Goal: Information Seeking & Learning: Stay updated

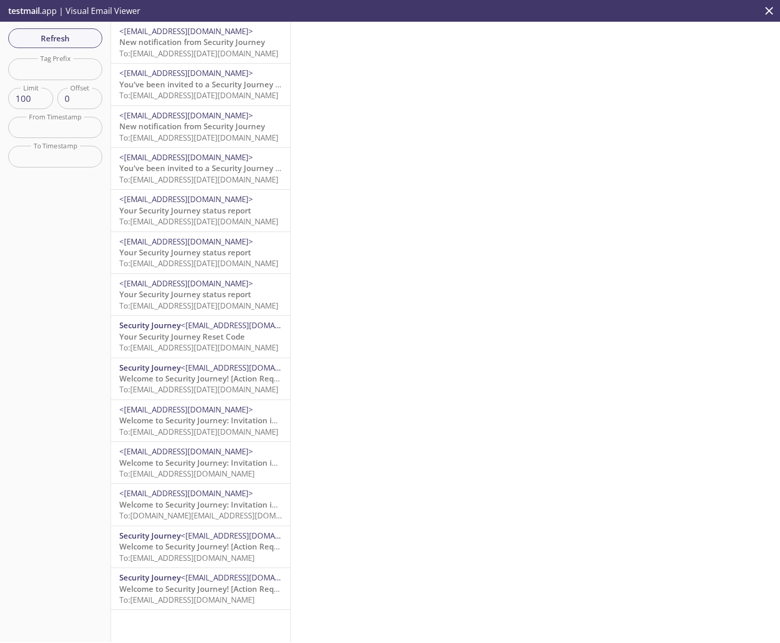
click at [188, 34] on span "<[EMAIL_ADDRESS][DOMAIN_NAME]>" at bounding box center [186, 31] width 134 height 10
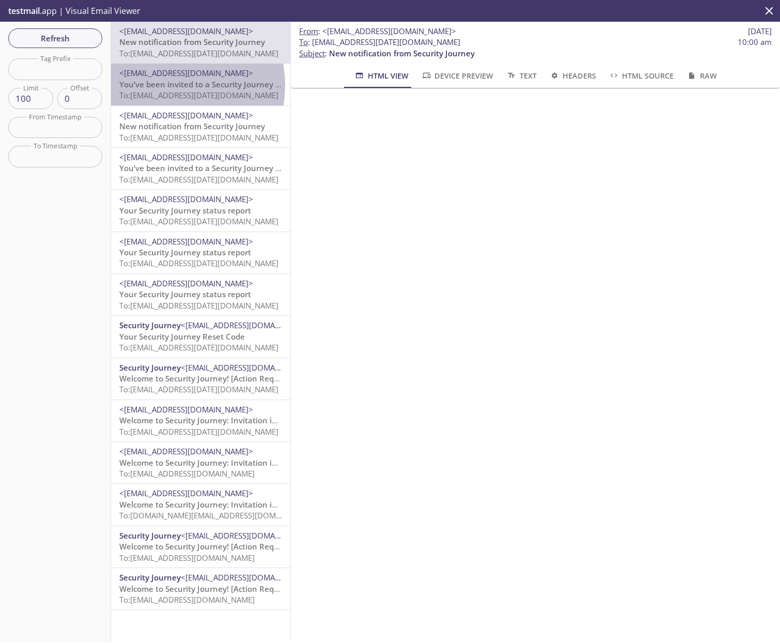
click at [162, 86] on span "You’ve been invited to a Security Journey Tournament!" at bounding box center [221, 84] width 205 height 10
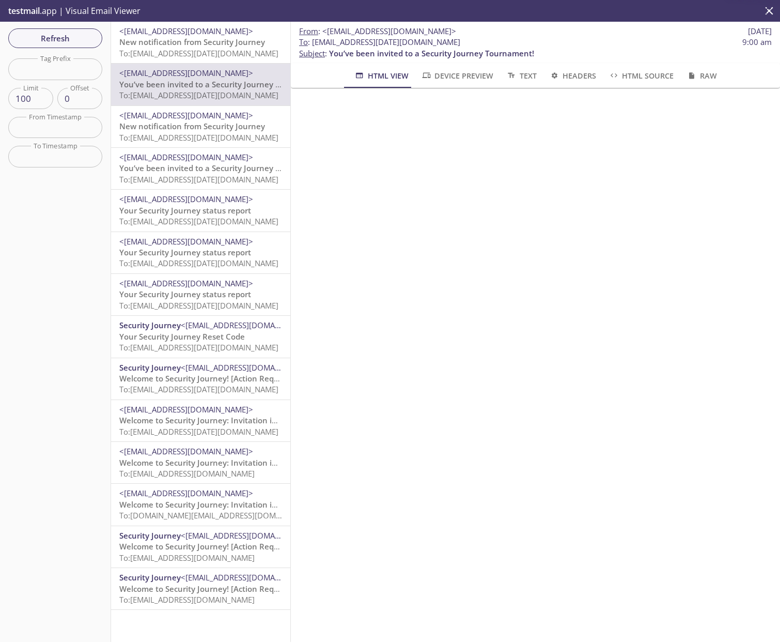
click at [187, 122] on span "New notification from Security Journey" at bounding box center [192, 126] width 146 height 10
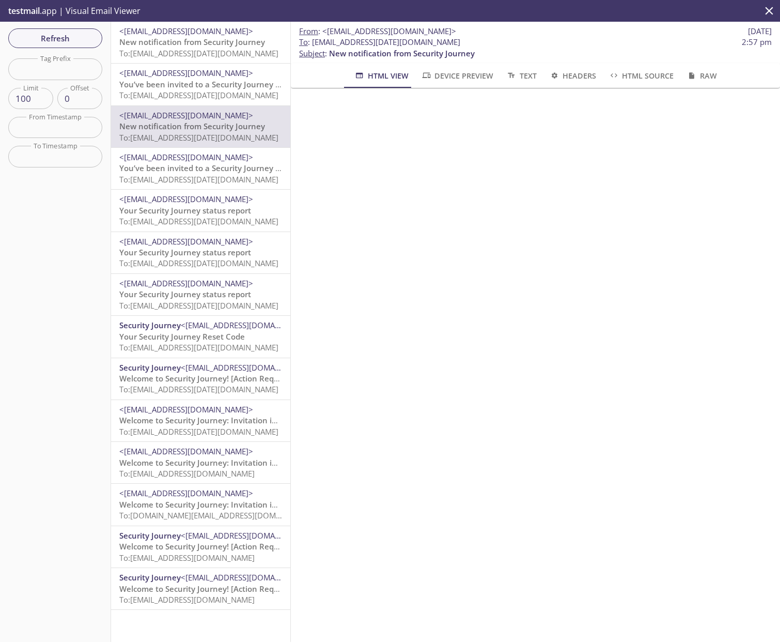
click at [178, 165] on span "You’ve been invited to a Security Journey Tournament!" at bounding box center [221, 168] width 205 height 10
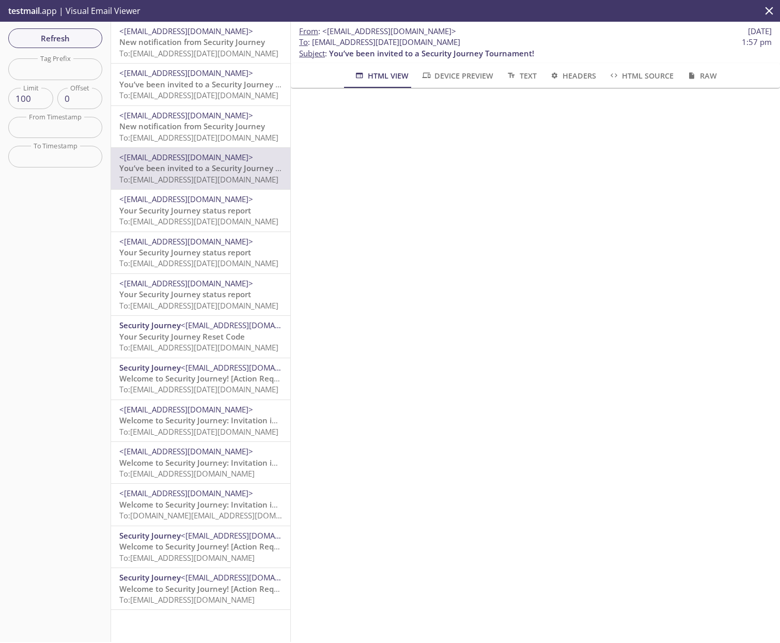
click at [165, 210] on span "Your Security Journey status report" at bounding box center [185, 210] width 132 height 10
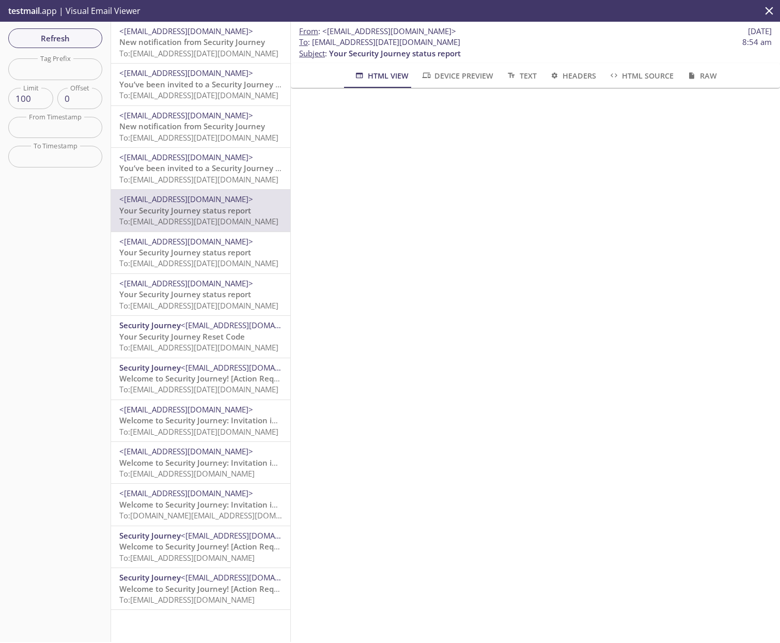
click at [174, 255] on span "Your Security Journey status report" at bounding box center [185, 252] width 132 height 10
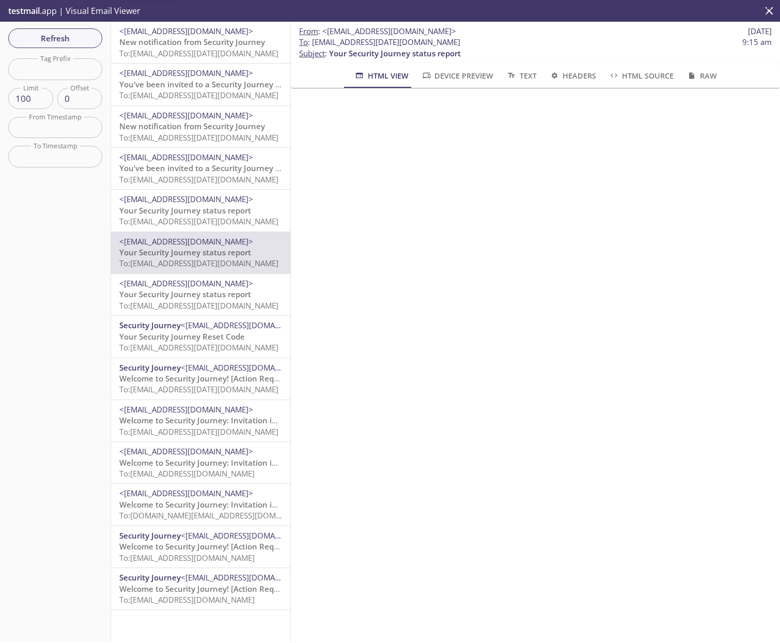
click at [172, 301] on span "To: [EMAIL_ADDRESS][DATE][DOMAIN_NAME]" at bounding box center [198, 305] width 159 height 10
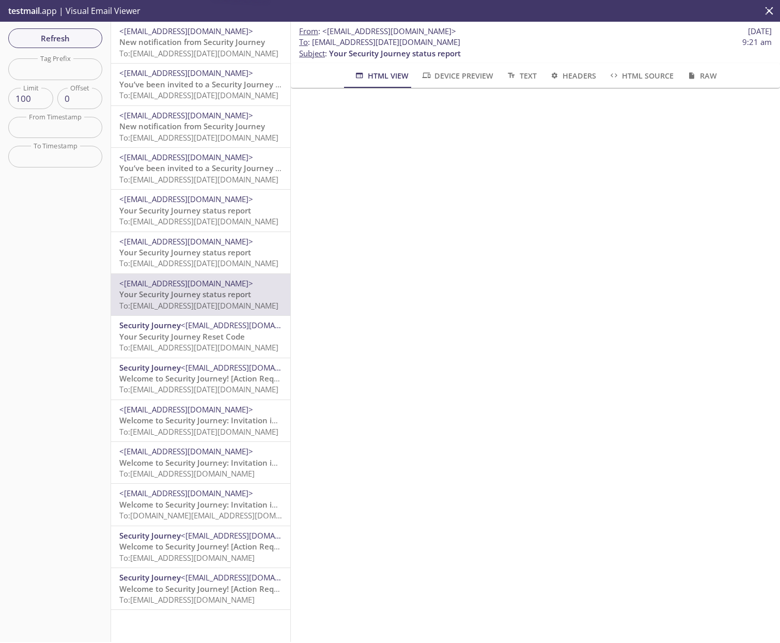
click at [183, 345] on span "To: [EMAIL_ADDRESS][DATE][DOMAIN_NAME]" at bounding box center [198, 347] width 159 height 10
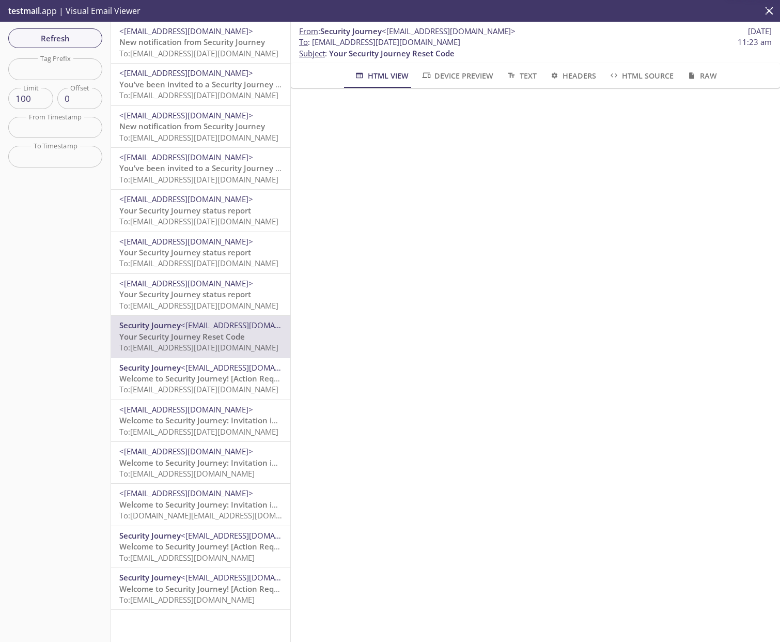
click at [194, 384] on span "To: [EMAIL_ADDRESS][DATE][DOMAIN_NAME]" at bounding box center [198, 389] width 159 height 10
